Goal: Transaction & Acquisition: Purchase product/service

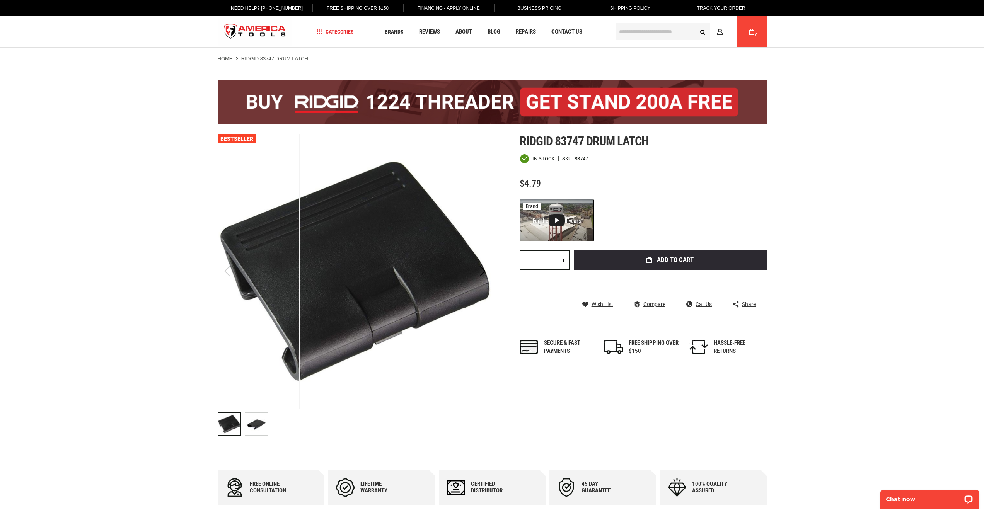
click at [561, 253] on link at bounding box center [563, 260] width 13 height 19
type input "*"
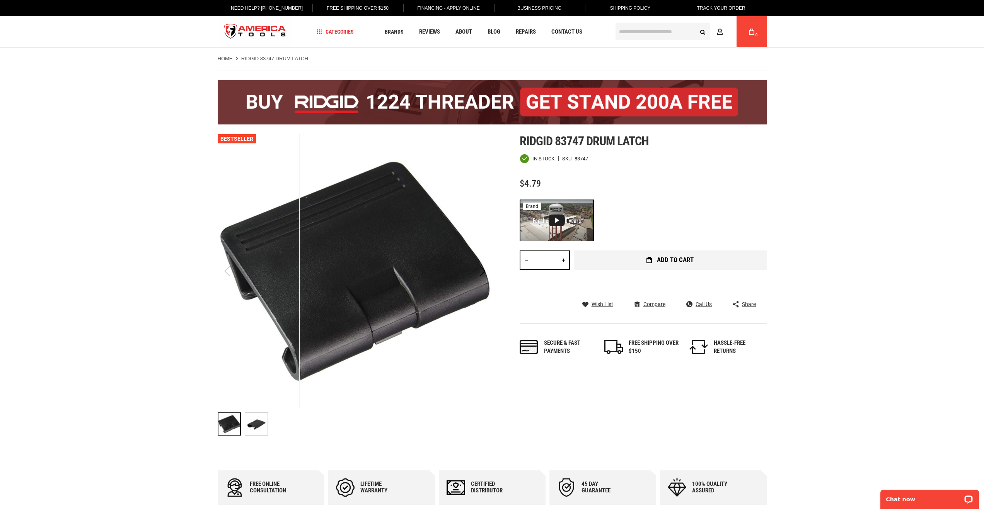
click at [623, 259] on button "Add to Cart" at bounding box center [670, 260] width 193 height 19
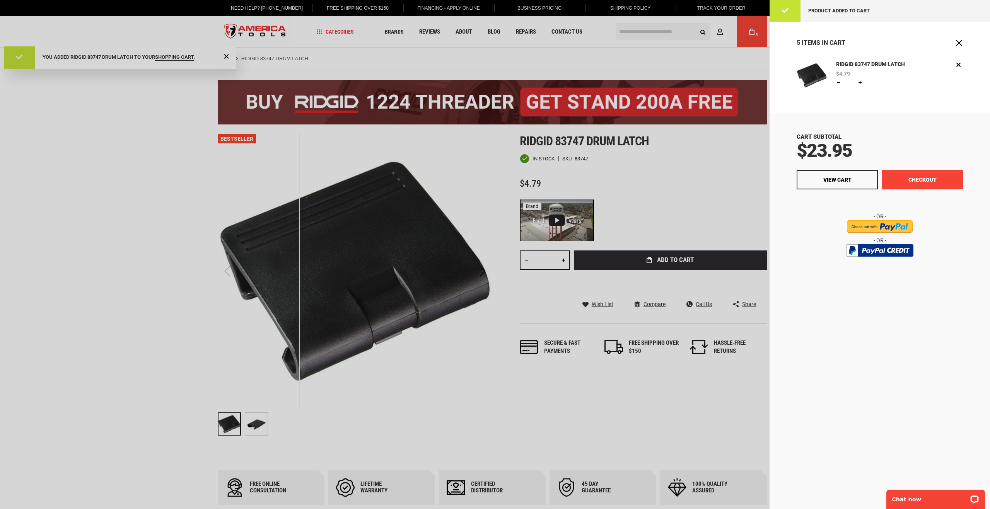
click at [929, 177] on button "Checkout" at bounding box center [921, 179] width 81 height 19
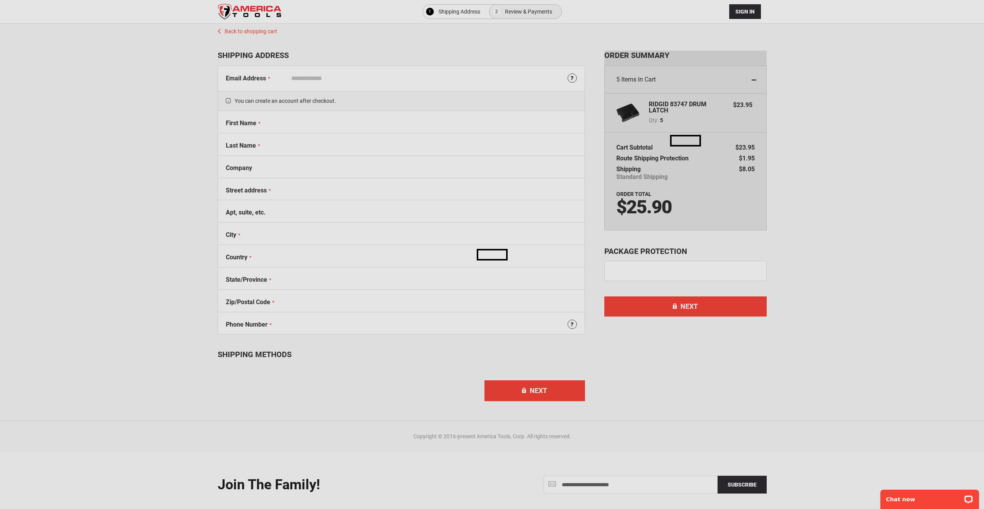
select select "**"
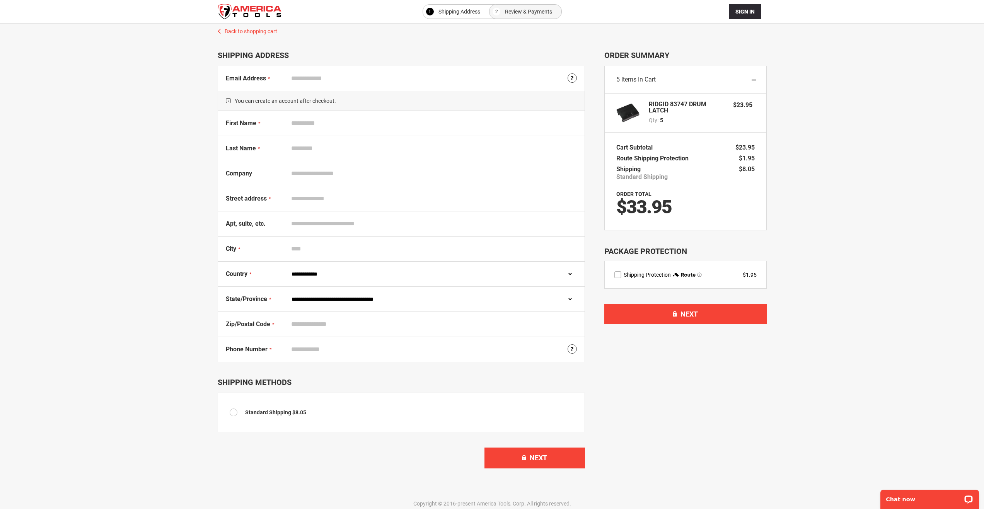
click at [928, 509] on div at bounding box center [492, 509] width 984 height 0
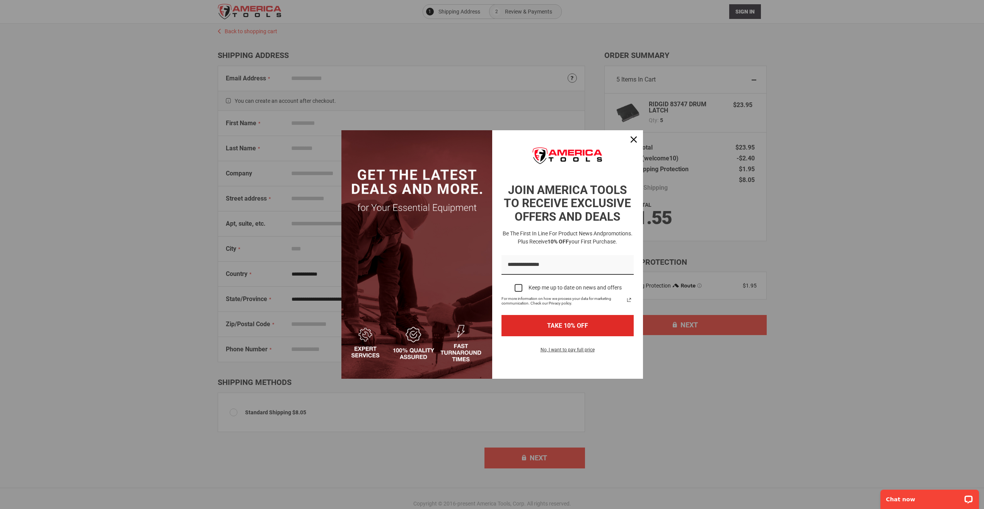
click at [637, 509] on div at bounding box center [492, 509] width 984 height 0
click at [632, 135] on div "Close" at bounding box center [633, 139] width 12 height 12
